Goal: Task Accomplishment & Management: Manage account settings

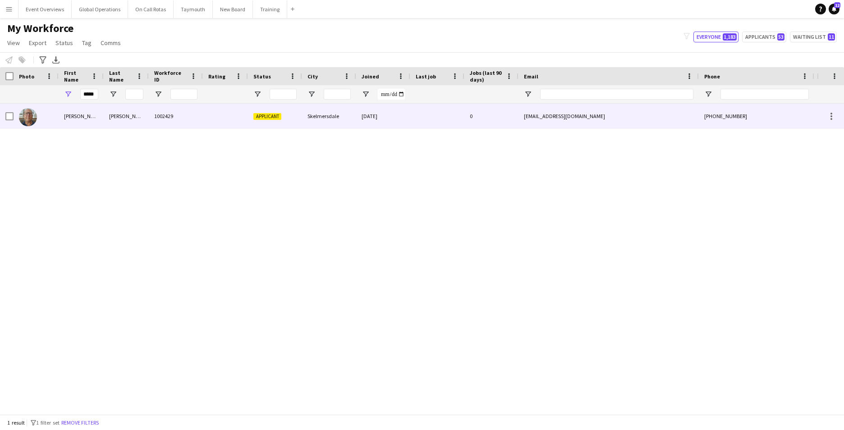
click at [66, 116] on div "[PERSON_NAME]" at bounding box center [81, 116] width 45 height 25
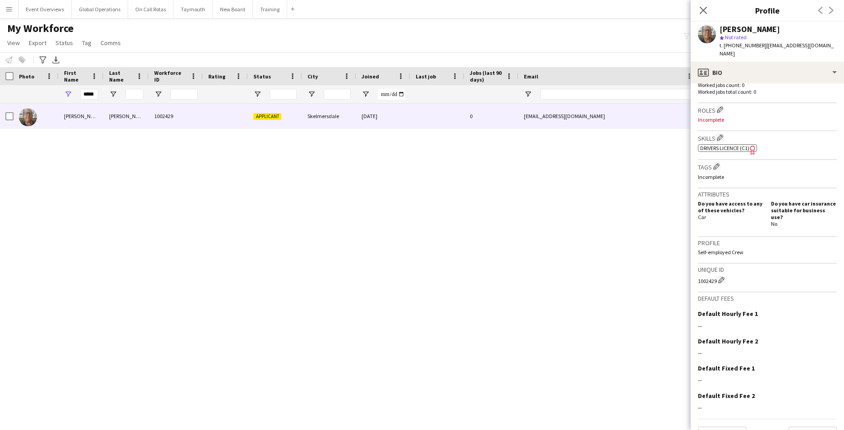
scroll to position [261, 0]
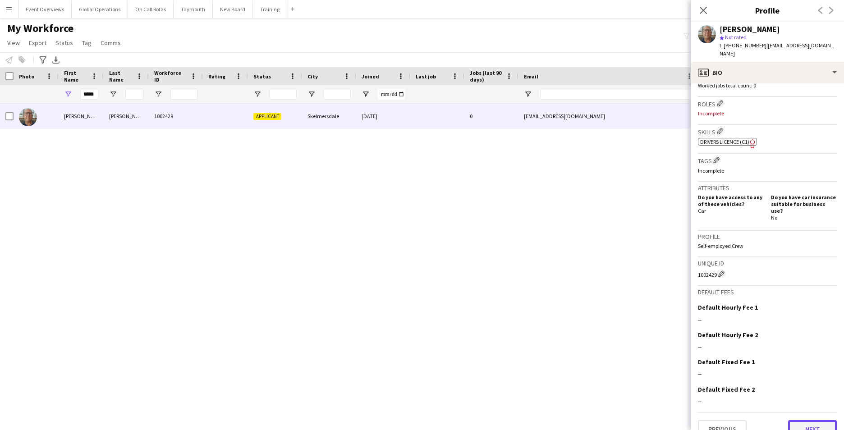
click at [803, 420] on button "Next" at bounding box center [812, 429] width 49 height 18
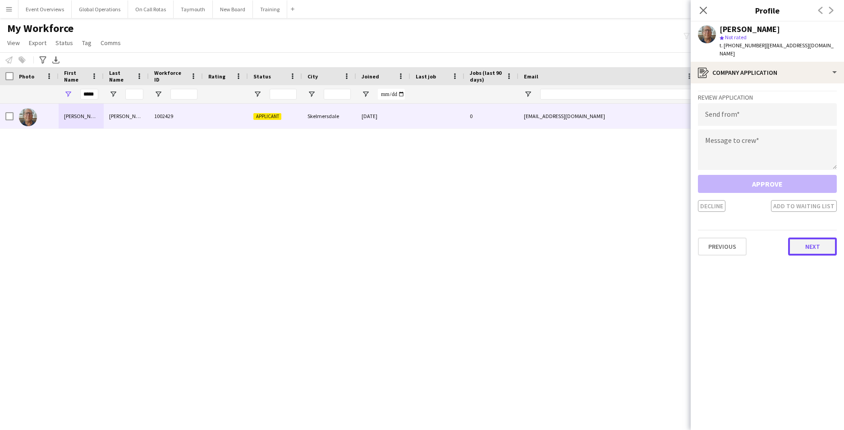
click at [808, 237] on button "Next" at bounding box center [812, 246] width 49 height 18
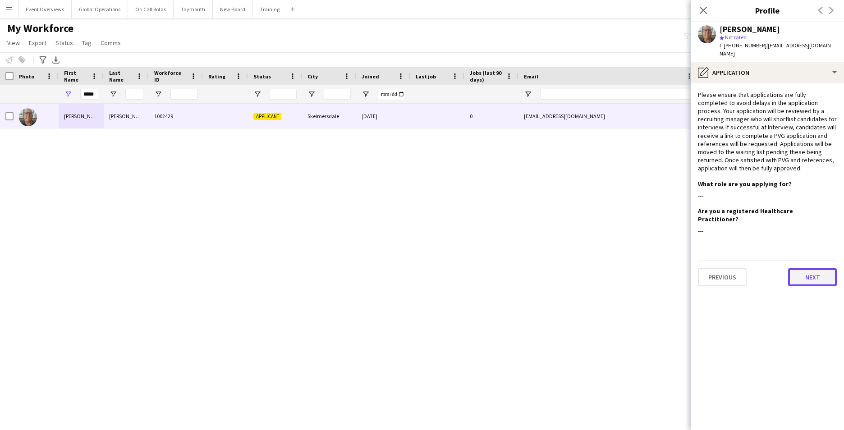
click at [811, 268] on button "Next" at bounding box center [812, 277] width 49 height 18
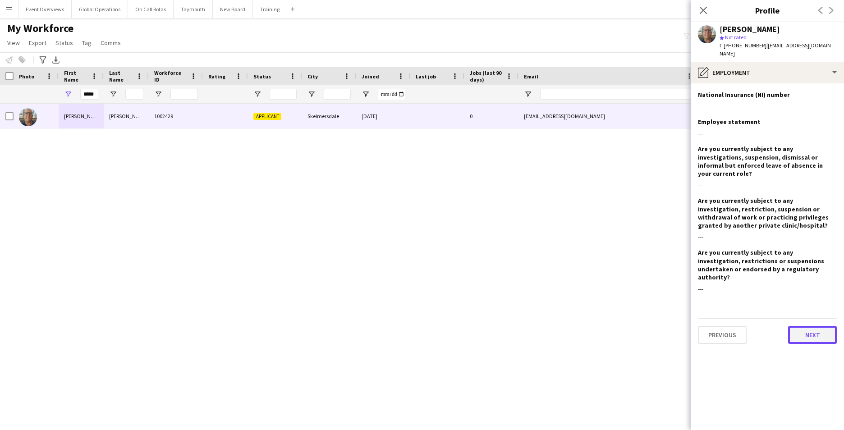
click at [822, 326] on button "Next" at bounding box center [812, 335] width 49 height 18
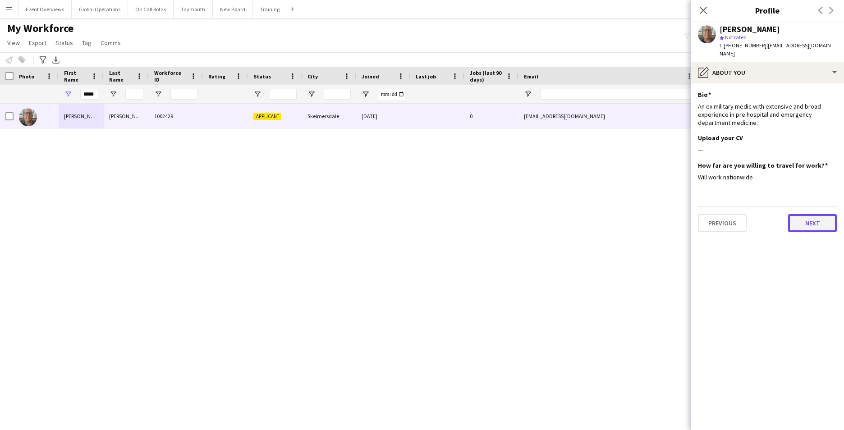
click at [808, 214] on button "Next" at bounding box center [812, 223] width 49 height 18
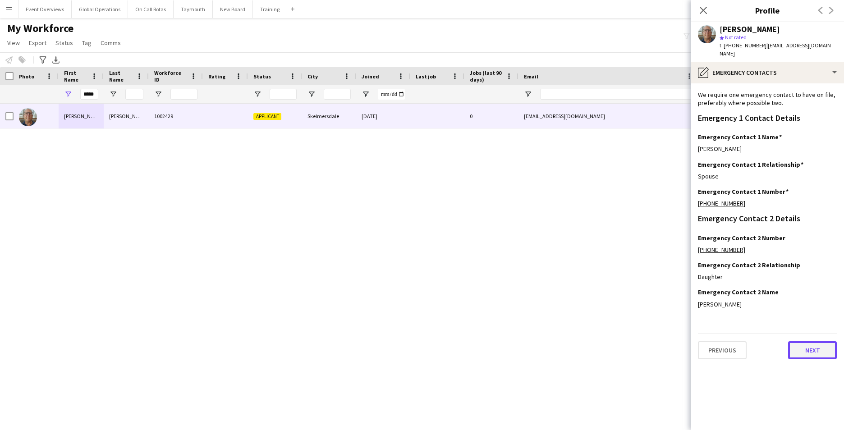
click at [808, 341] on button "Next" at bounding box center [812, 350] width 49 height 18
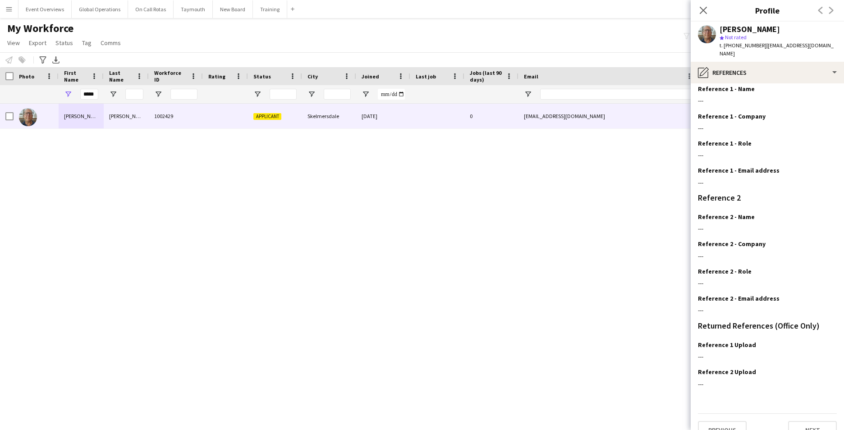
scroll to position [108, 0]
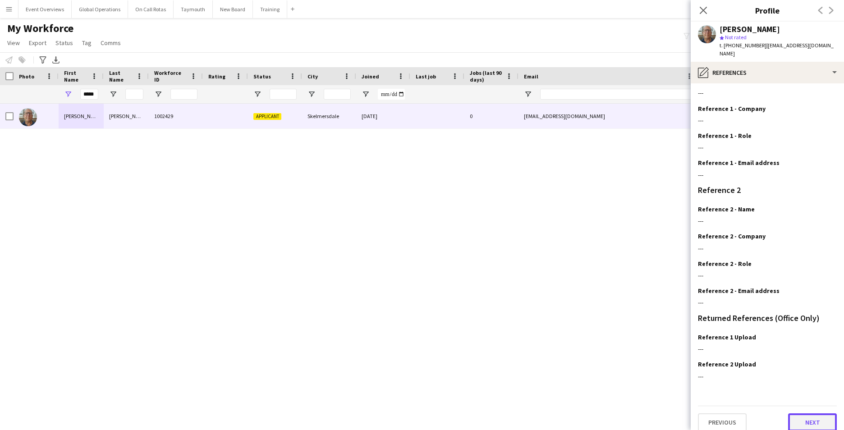
click at [795, 413] on button "Next" at bounding box center [812, 422] width 49 height 18
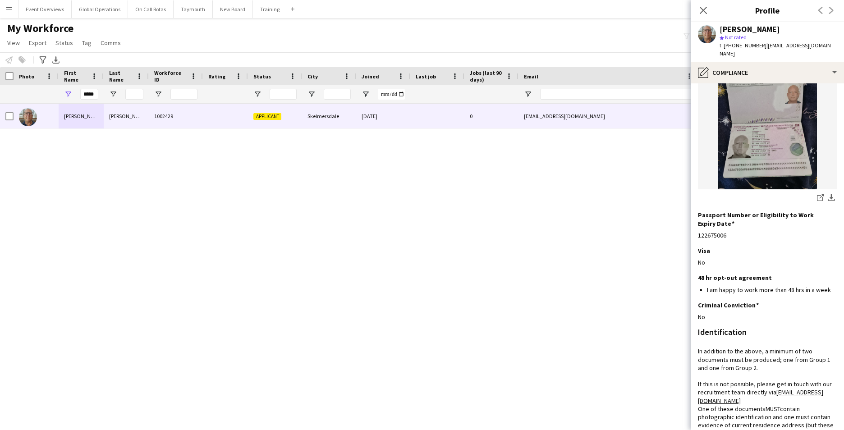
scroll to position [0, 0]
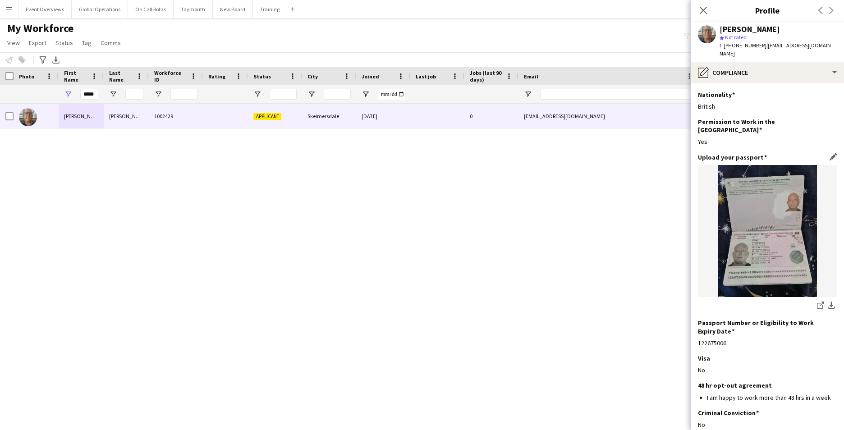
click at [758, 238] on img at bounding box center [767, 231] width 139 height 132
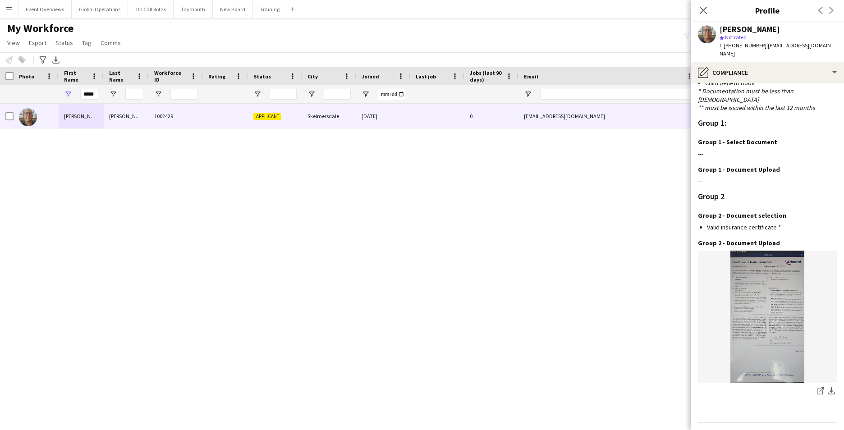
scroll to position [786, 0]
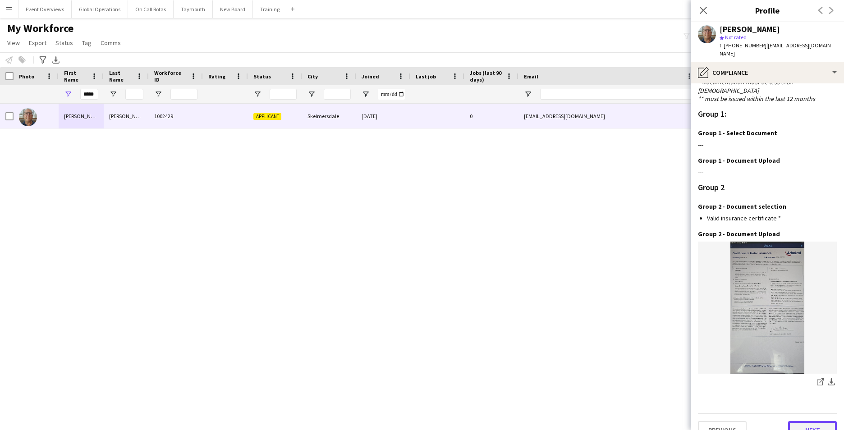
click at [803, 421] on button "Next" at bounding box center [812, 430] width 49 height 18
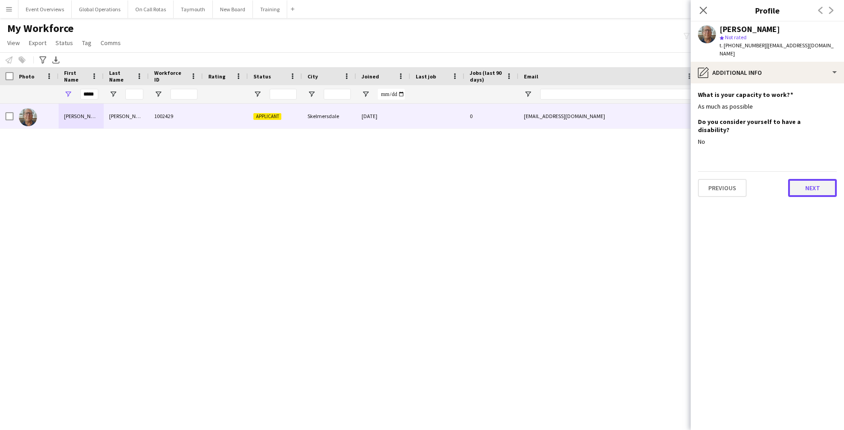
click at [806, 179] on button "Next" at bounding box center [812, 188] width 49 height 18
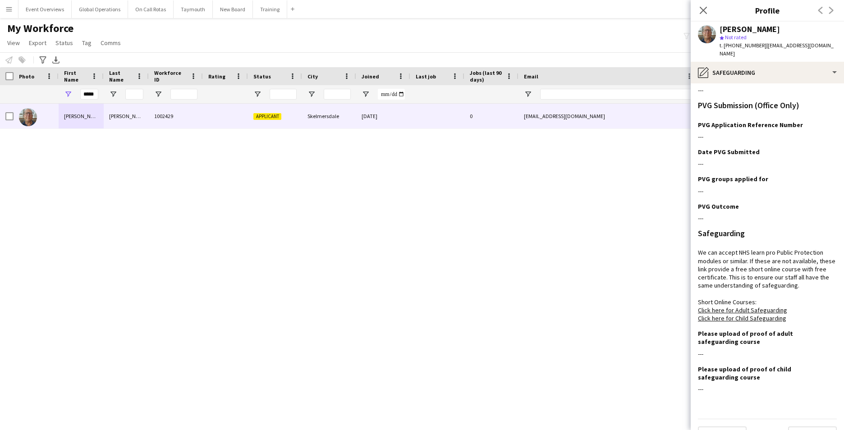
scroll to position [56, 0]
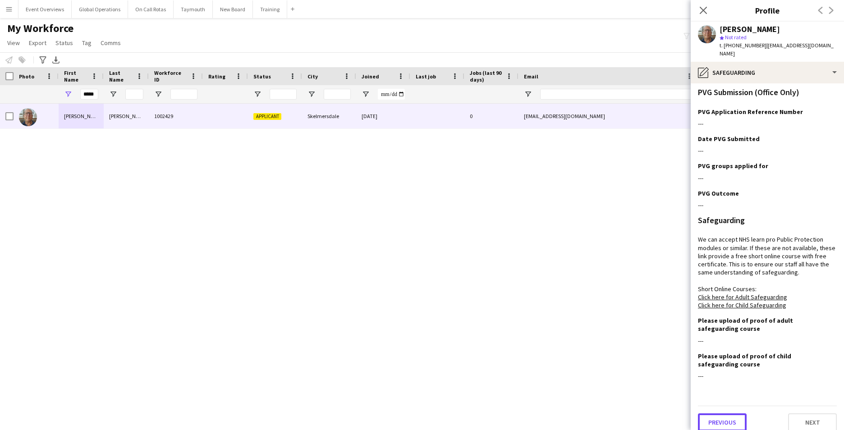
drag, startPoint x: 735, startPoint y: 421, endPoint x: 731, endPoint y: 414, distance: 8.1
click at [733, 419] on button "Previous" at bounding box center [722, 422] width 49 height 18
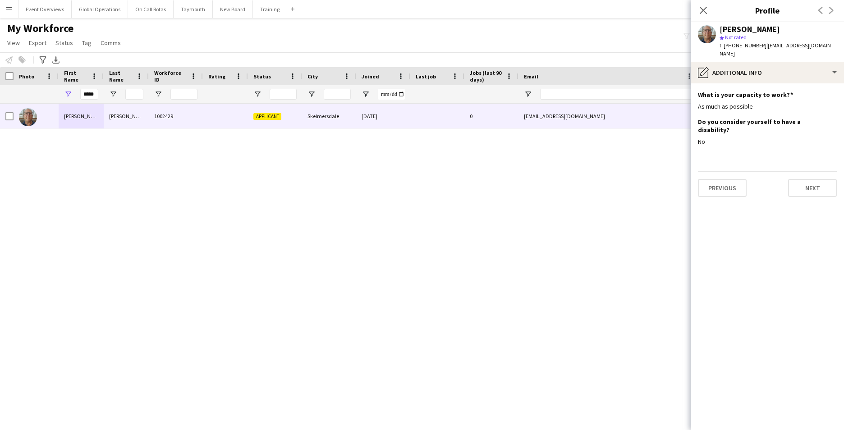
scroll to position [0, 0]
click at [729, 179] on button "Previous" at bounding box center [722, 188] width 49 height 18
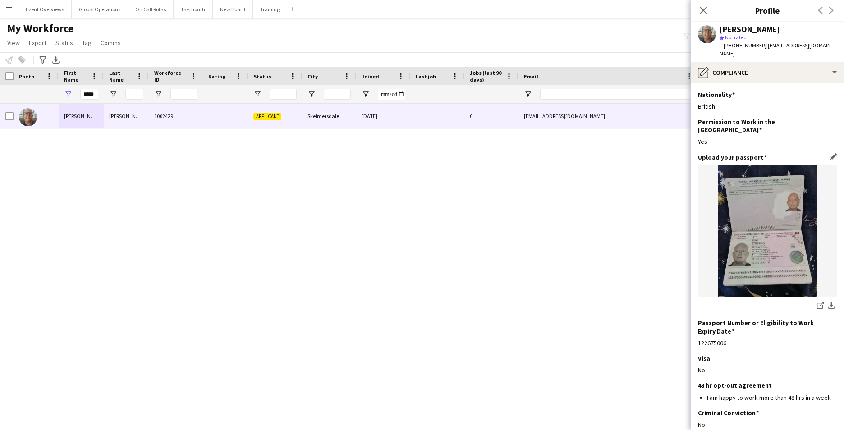
click at [764, 236] on img at bounding box center [767, 231] width 139 height 132
click at [758, 227] on img at bounding box center [767, 231] width 139 height 132
click at [817, 303] on icon at bounding box center [820, 306] width 6 height 6
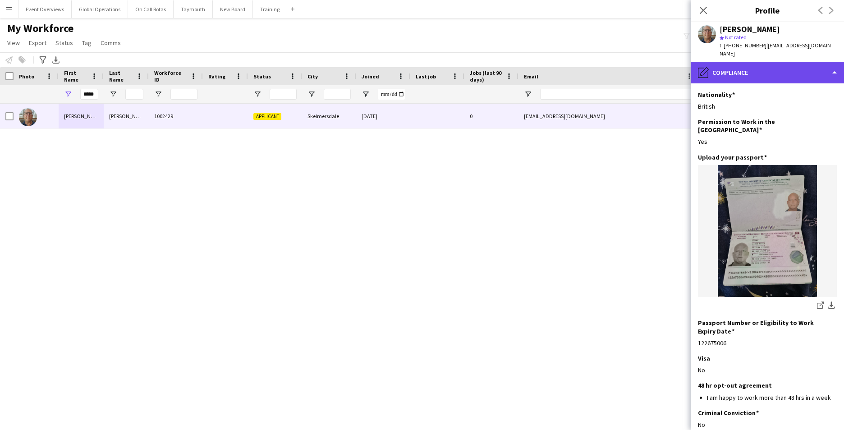
click at [835, 62] on div "pencil4 Compliance" at bounding box center [766, 73] width 153 height 22
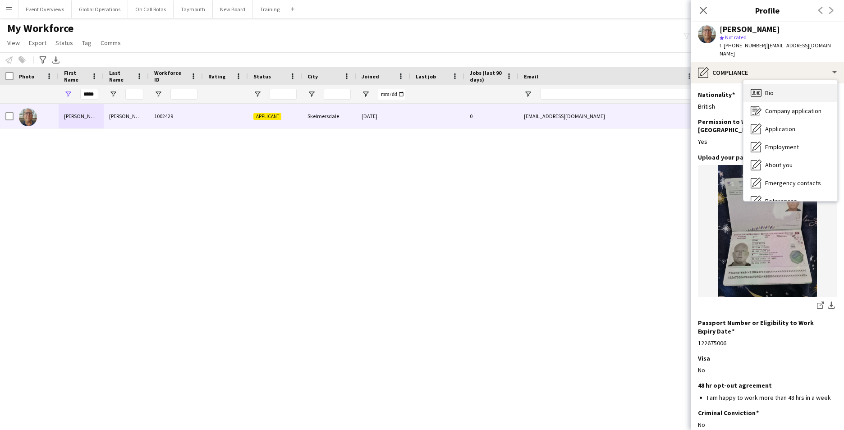
click at [795, 87] on div "Bio Bio" at bounding box center [790, 93] width 94 height 18
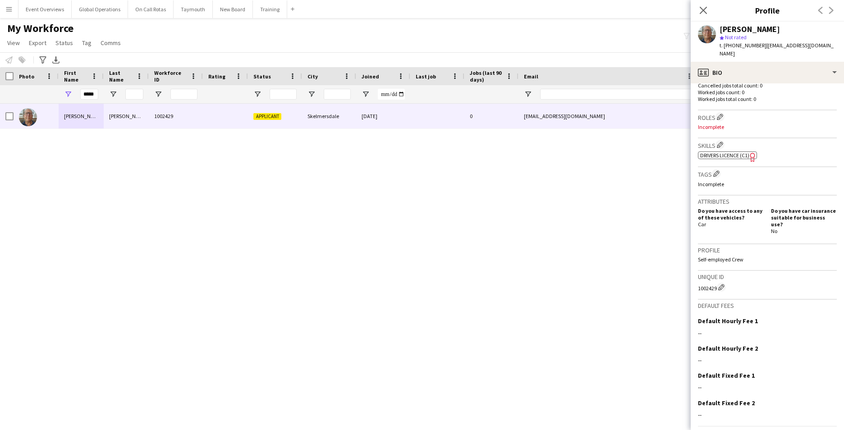
scroll to position [261, 0]
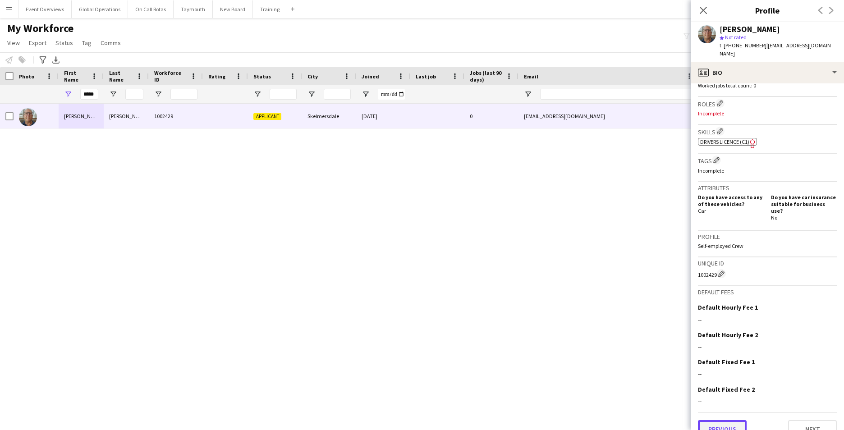
click at [716, 420] on button "Previous" at bounding box center [722, 429] width 49 height 18
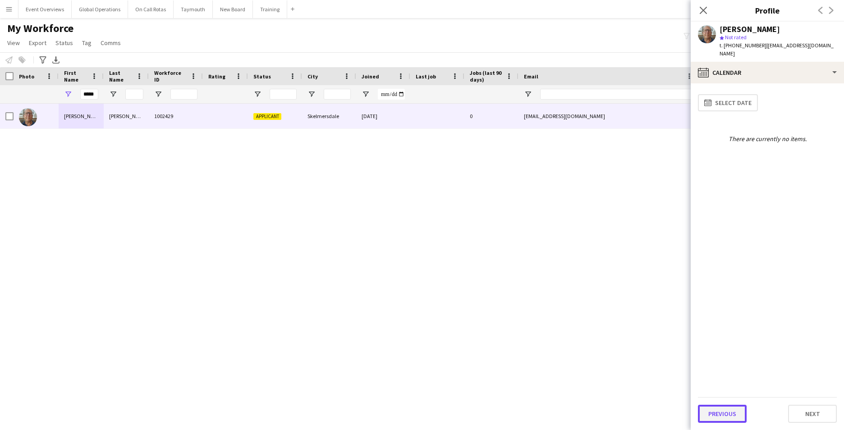
click at [716, 412] on button "Previous" at bounding box center [722, 414] width 49 height 18
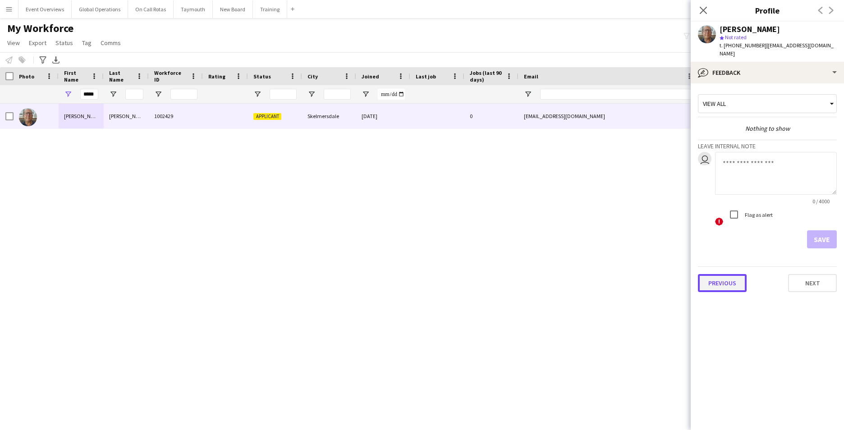
click at [737, 282] on button "Previous" at bounding box center [722, 283] width 49 height 18
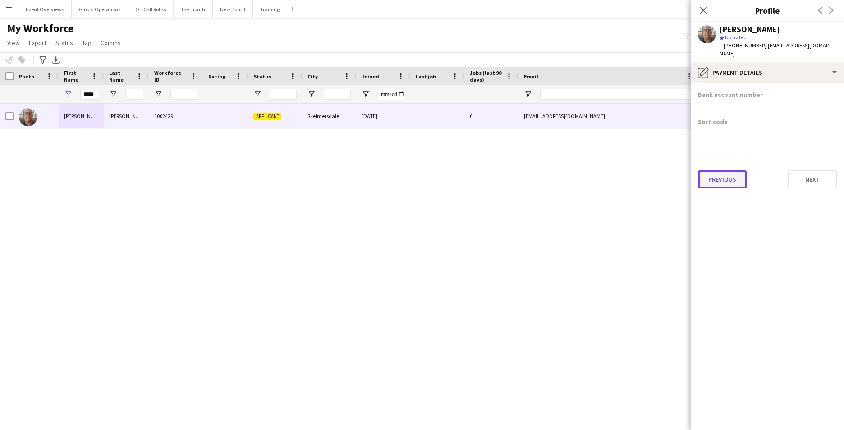
click at [719, 175] on button "Previous" at bounding box center [722, 179] width 49 height 18
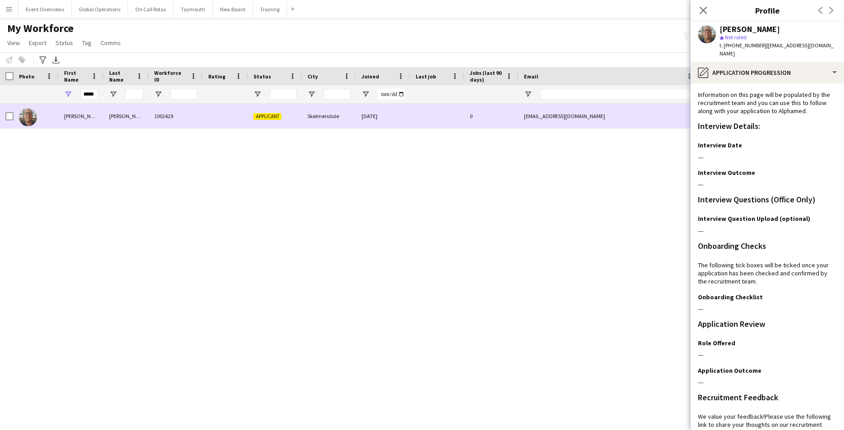
click at [70, 117] on div "[PERSON_NAME]" at bounding box center [81, 116] width 45 height 25
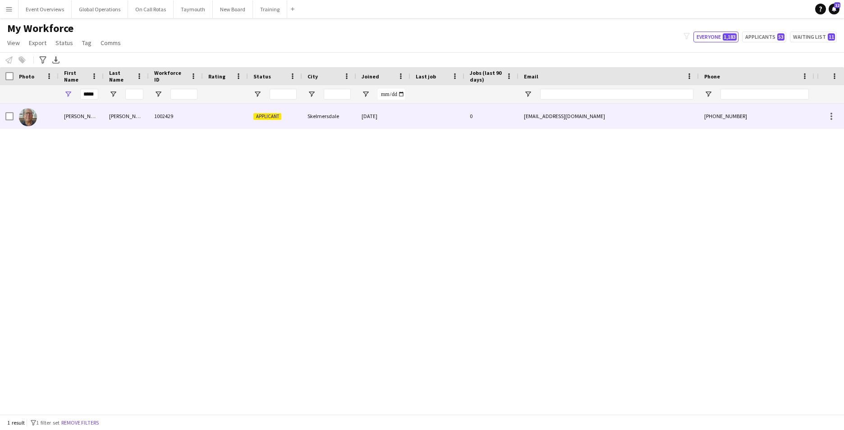
click at [73, 115] on div "[PERSON_NAME]" at bounding box center [81, 116] width 45 height 25
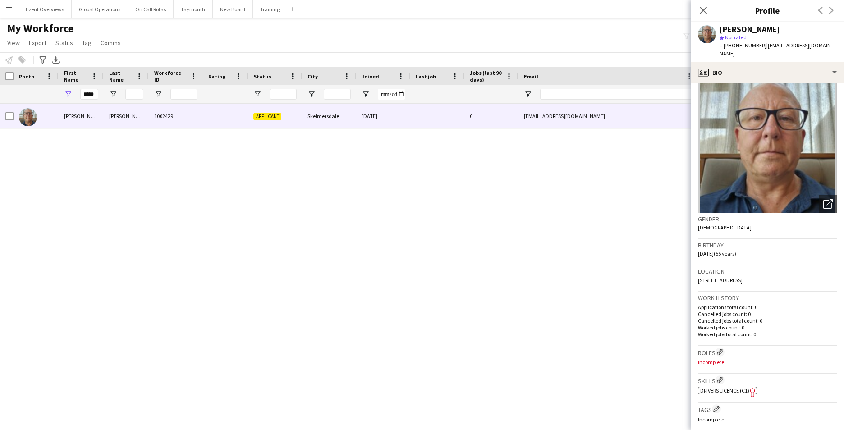
scroll to position [24, 0]
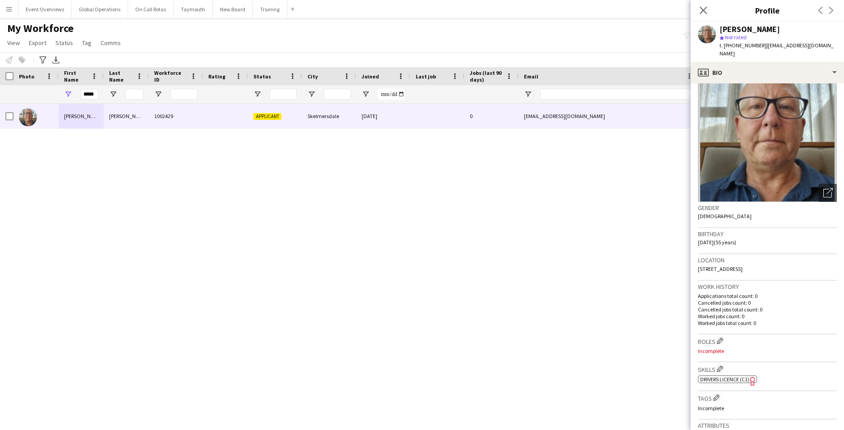
drag, startPoint x: 785, startPoint y: 261, endPoint x: 763, endPoint y: 260, distance: 21.7
click at [763, 260] on div "Location [STREET_ADDRESS]" at bounding box center [767, 267] width 139 height 26
copy span "WN8 8RB"
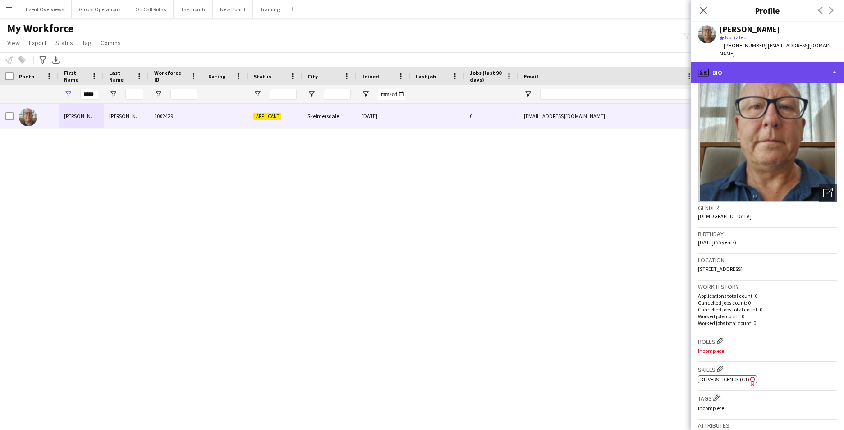
click at [836, 64] on div "profile Bio" at bounding box center [766, 73] width 153 height 22
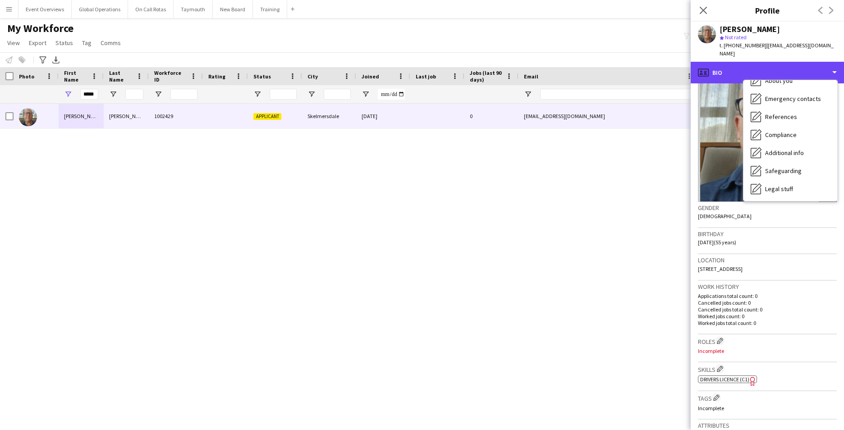
scroll to position [88, 0]
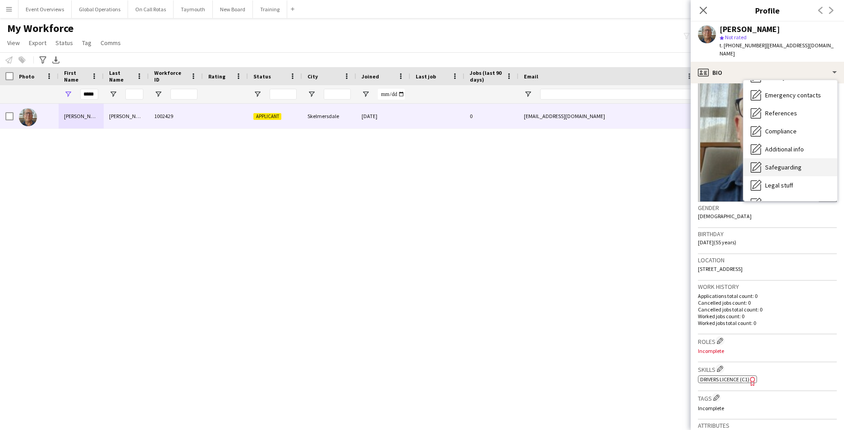
click at [784, 163] on span "Safeguarding" at bounding box center [783, 167] width 37 height 8
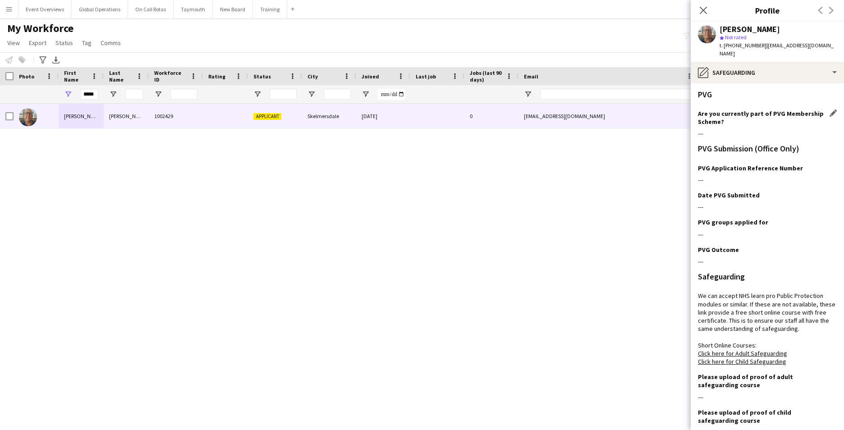
click at [825, 110] on div "Are you currently part of PVG Membership Scheme? Edit this field" at bounding box center [767, 118] width 139 height 16
click at [822, 110] on h3 "Are you currently part of PVG Membership Scheme?" at bounding box center [764, 118] width 132 height 16
click at [766, 164] on h3 "PVG Application Reference Number" at bounding box center [750, 168] width 105 height 8
click at [829, 164] on app-icon "Edit this field" at bounding box center [832, 167] width 7 height 7
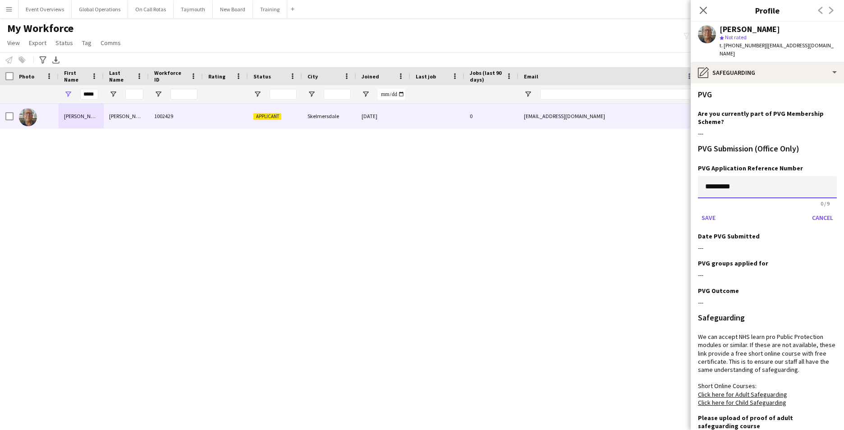
click at [729, 176] on input "*********" at bounding box center [767, 187] width 139 height 23
paste input
type input "*********"
click at [705, 210] on button "Save" at bounding box center [708, 217] width 21 height 14
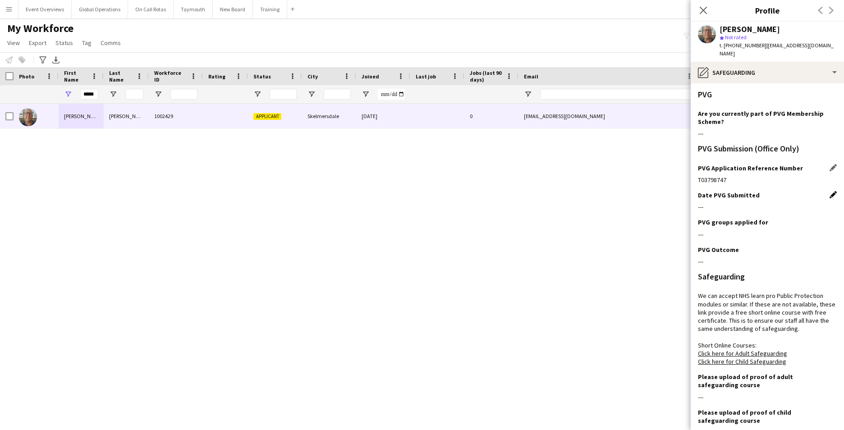
click at [829, 191] on app-icon "Edit this field" at bounding box center [832, 194] width 7 height 7
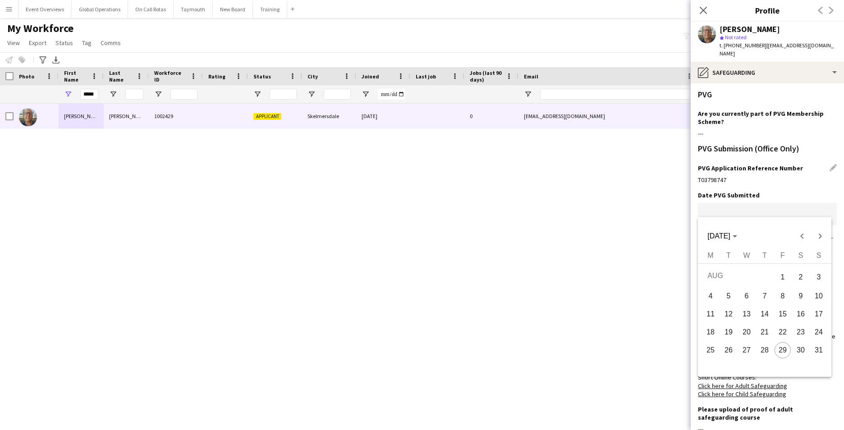
click at [719, 211] on body "Menu Boards Boards Boards All jobs Status Workforce Workforce My Workforce Recr…" at bounding box center [422, 215] width 844 height 430
click at [781, 347] on span "29" at bounding box center [782, 350] width 16 height 16
type input "**********"
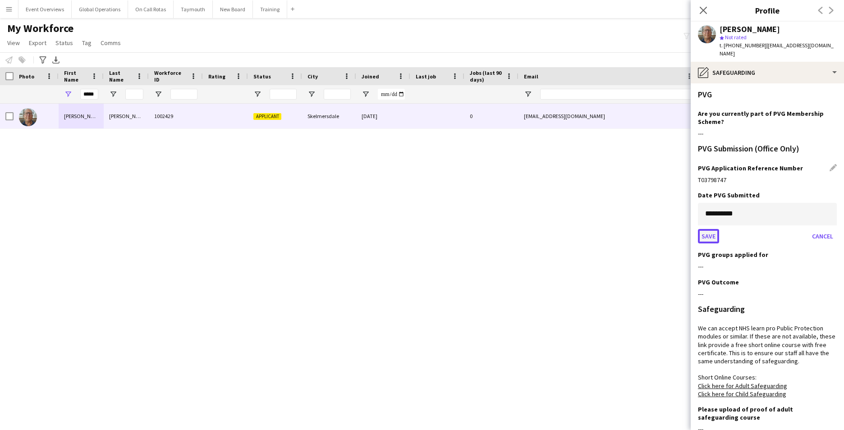
click at [711, 230] on button "Save" at bounding box center [708, 236] width 21 height 14
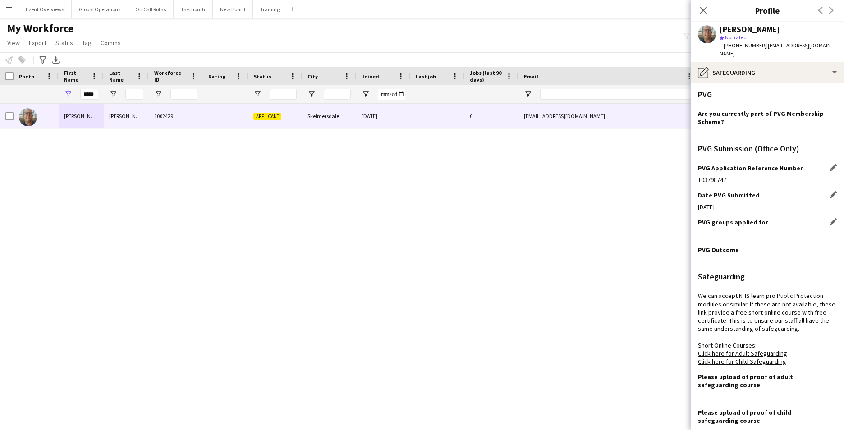
click at [829, 218] on app-icon "Edit this field" at bounding box center [832, 221] width 7 height 7
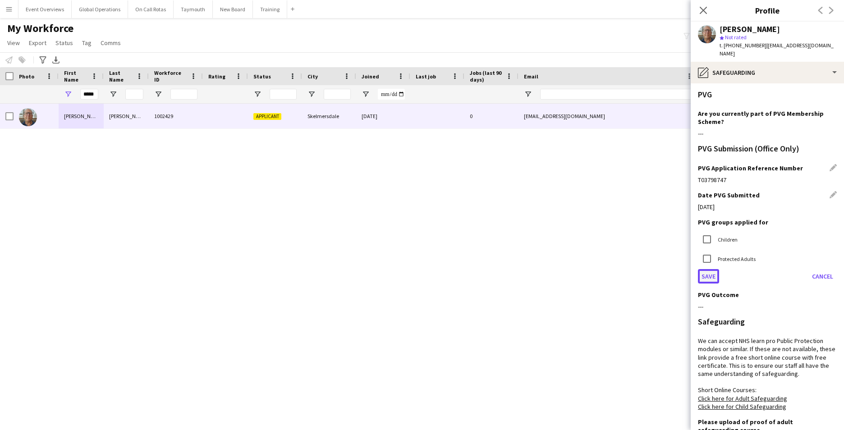
click at [702, 269] on button "Save" at bounding box center [708, 276] width 21 height 14
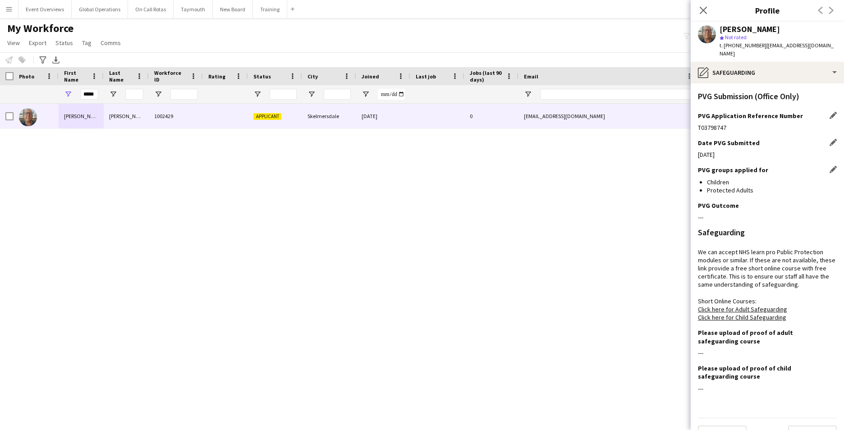
scroll to position [64, 0]
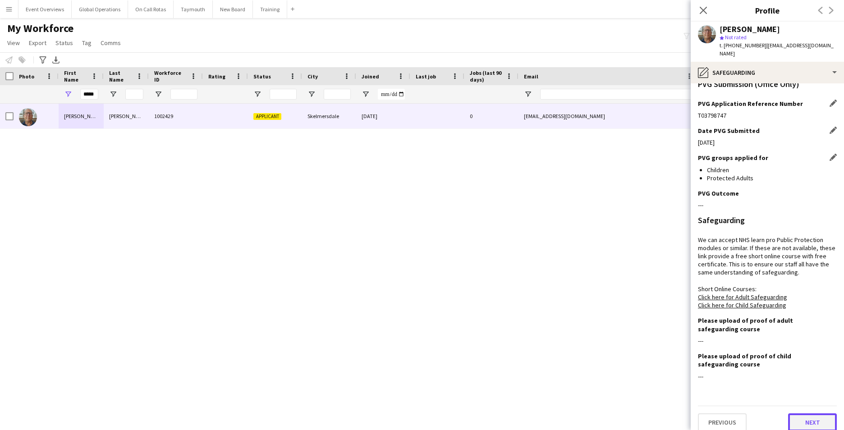
click at [798, 413] on button "Next" at bounding box center [812, 422] width 49 height 18
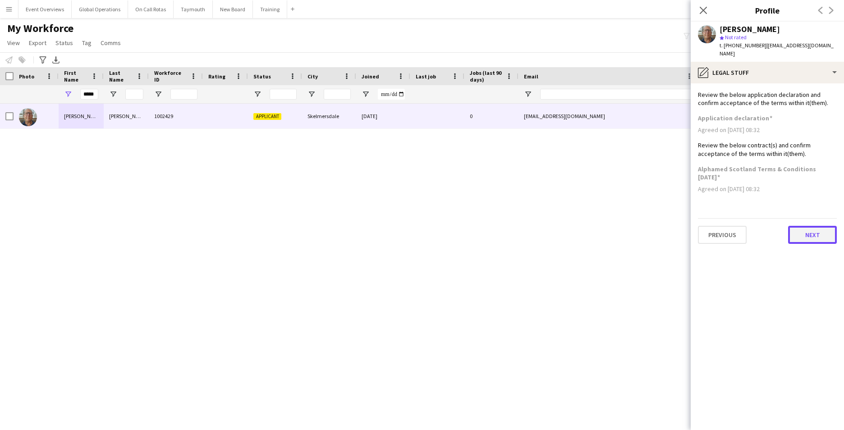
click at [809, 226] on button "Next" at bounding box center [812, 235] width 49 height 18
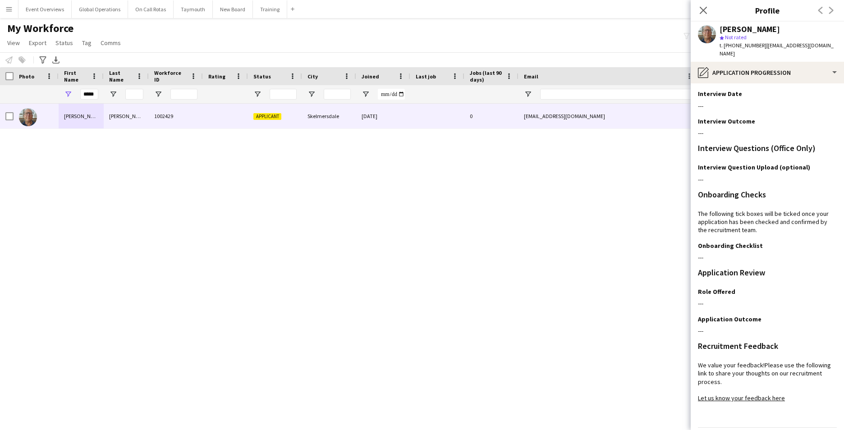
scroll to position [73, 0]
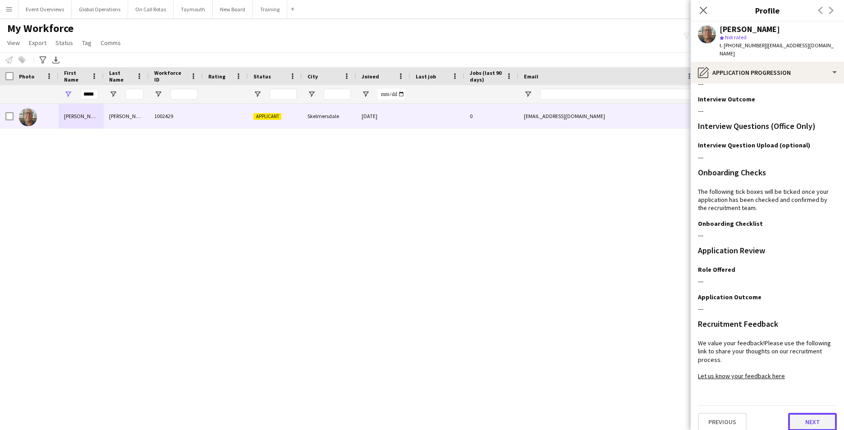
click at [805, 413] on button "Next" at bounding box center [812, 422] width 49 height 18
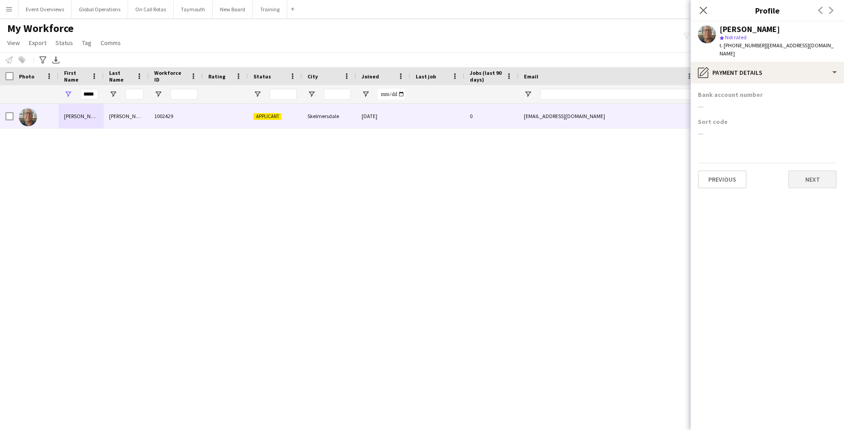
scroll to position [0, 0]
click at [800, 173] on button "Next" at bounding box center [812, 179] width 49 height 18
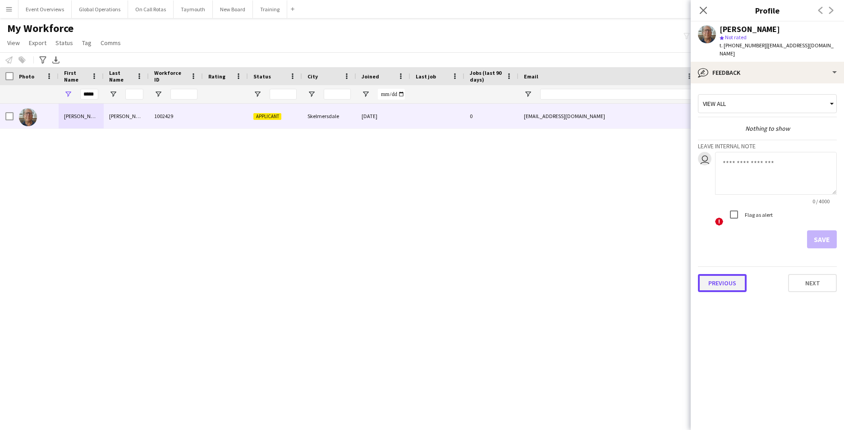
click at [720, 278] on button "Previous" at bounding box center [722, 283] width 49 height 18
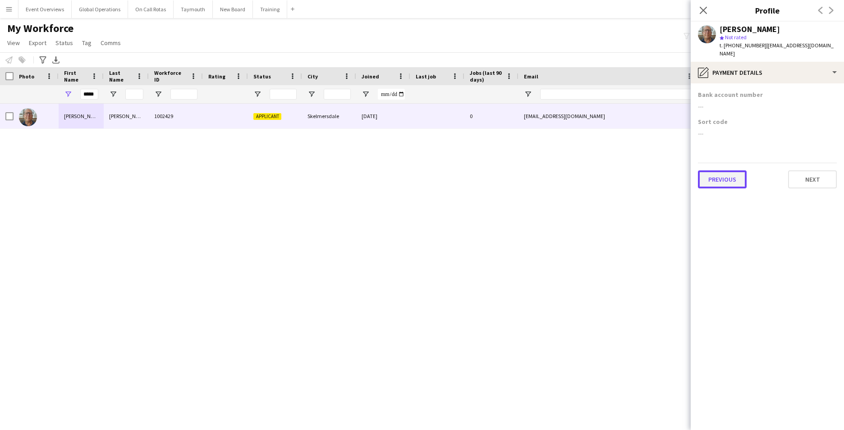
click at [722, 176] on button "Previous" at bounding box center [722, 179] width 49 height 18
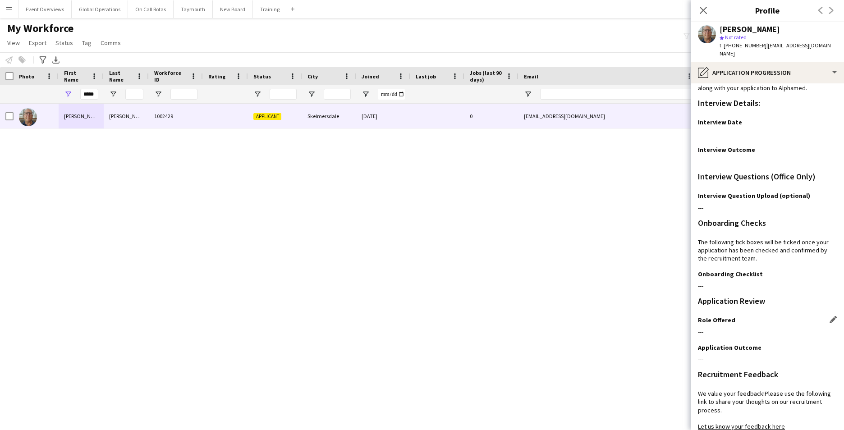
scroll to position [73, 0]
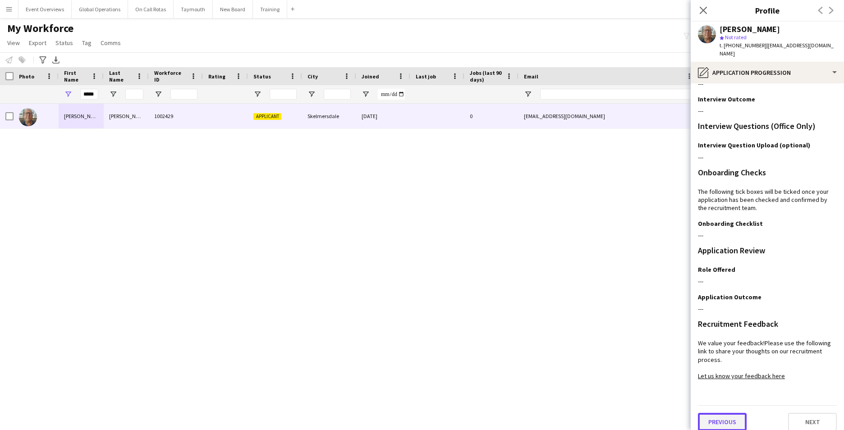
click at [717, 415] on button "Previous" at bounding box center [722, 422] width 49 height 18
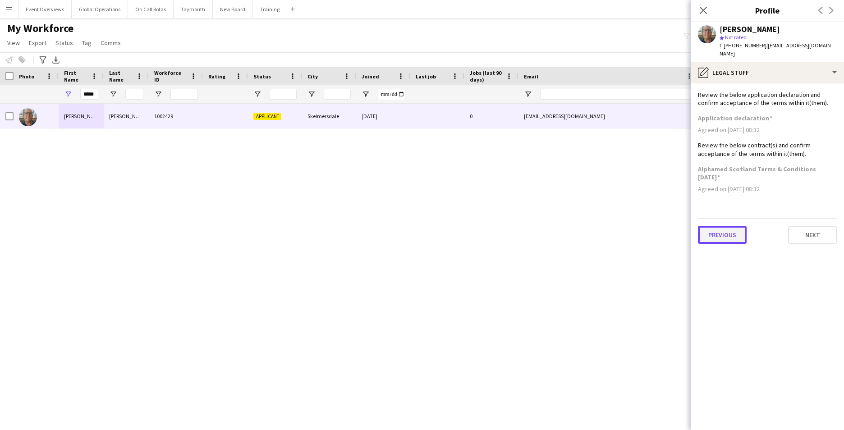
click at [720, 227] on button "Previous" at bounding box center [722, 235] width 49 height 18
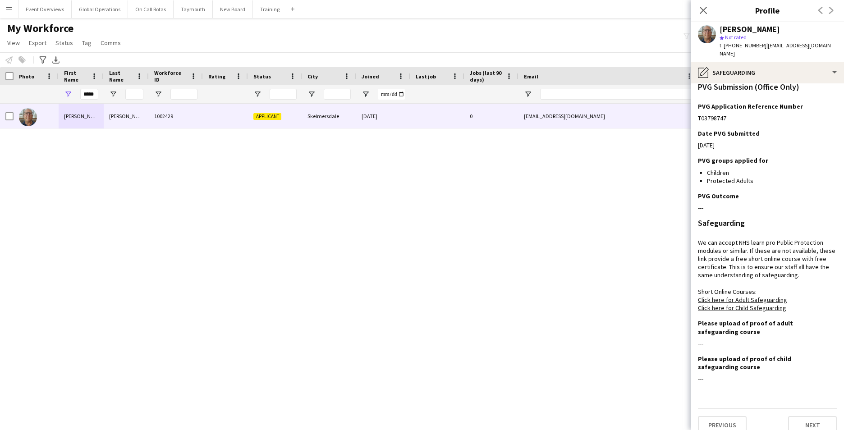
scroll to position [64, 0]
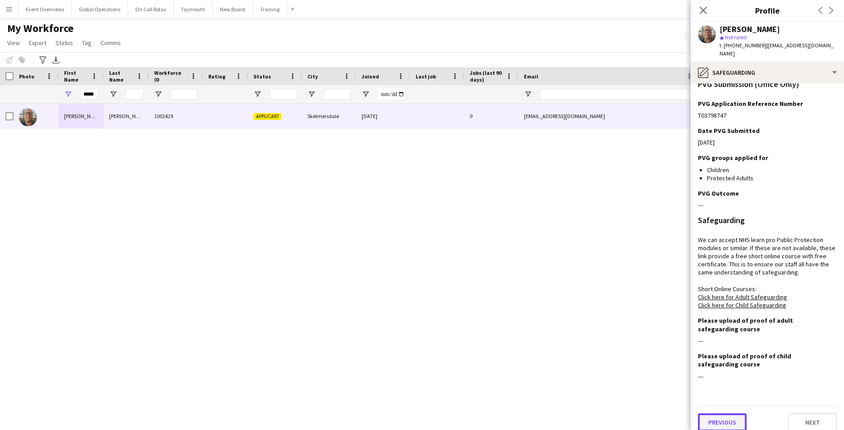
click at [715, 413] on button "Previous" at bounding box center [722, 422] width 49 height 18
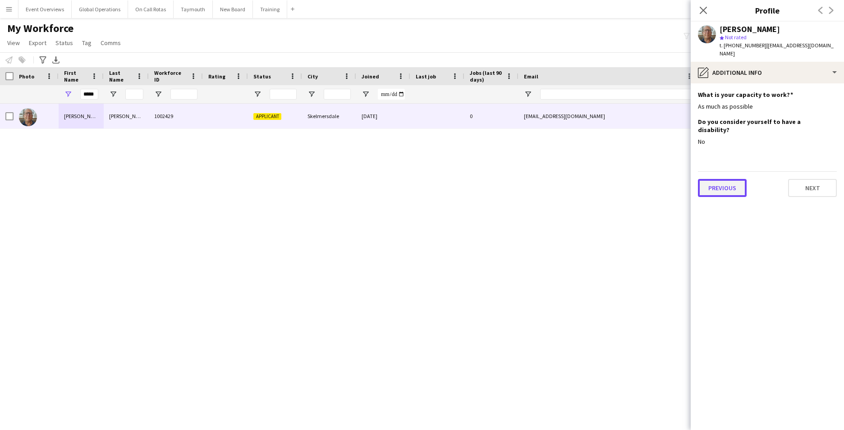
click at [718, 179] on button "Previous" at bounding box center [722, 188] width 49 height 18
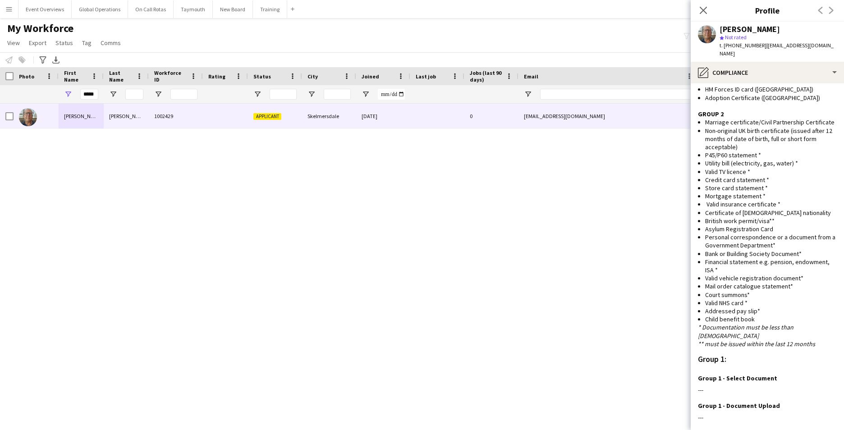
scroll to position [721, 0]
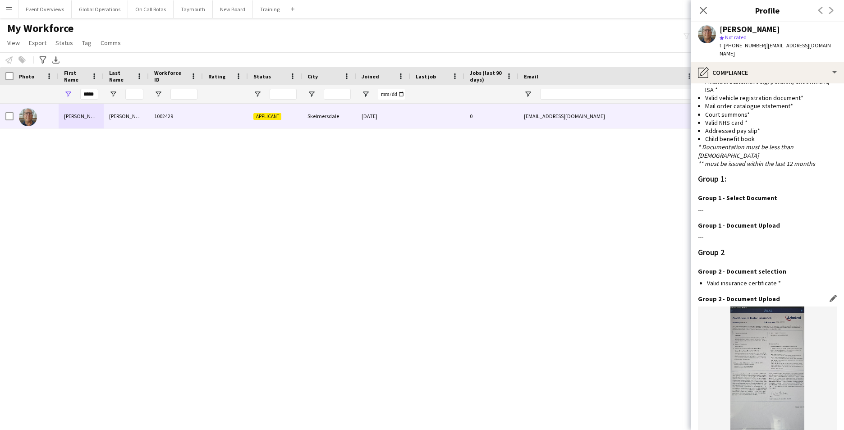
click at [751, 319] on img at bounding box center [767, 372] width 139 height 132
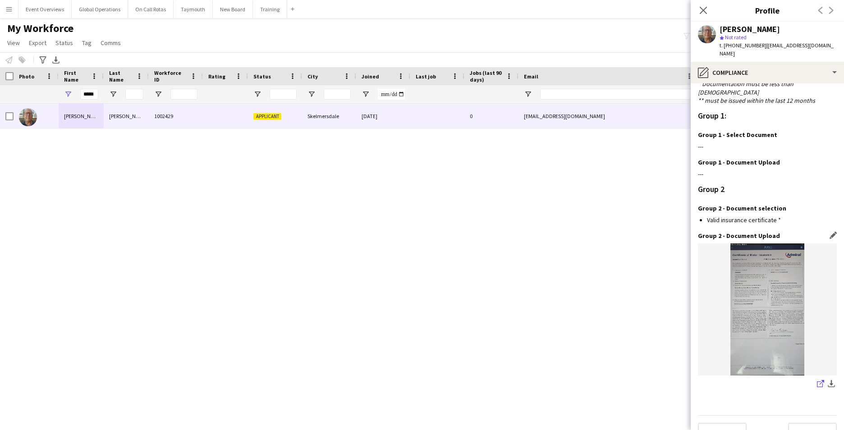
scroll to position [786, 0]
click at [817, 379] on icon at bounding box center [820, 382] width 6 height 6
